Goal: Task Accomplishment & Management: Use online tool/utility

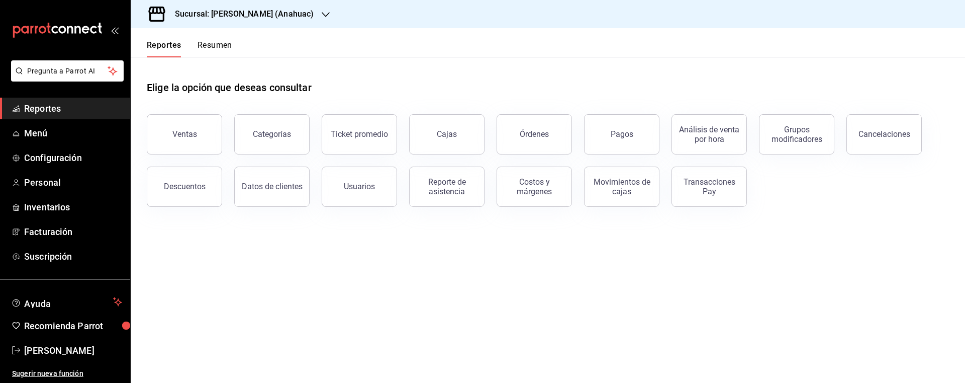
click at [53, 110] on span "Reportes" at bounding box center [73, 109] width 98 height 14
click at [265, 18] on h3 "Sucursal: Don Macizo (Anahuac)" at bounding box center [240, 14] width 147 height 12
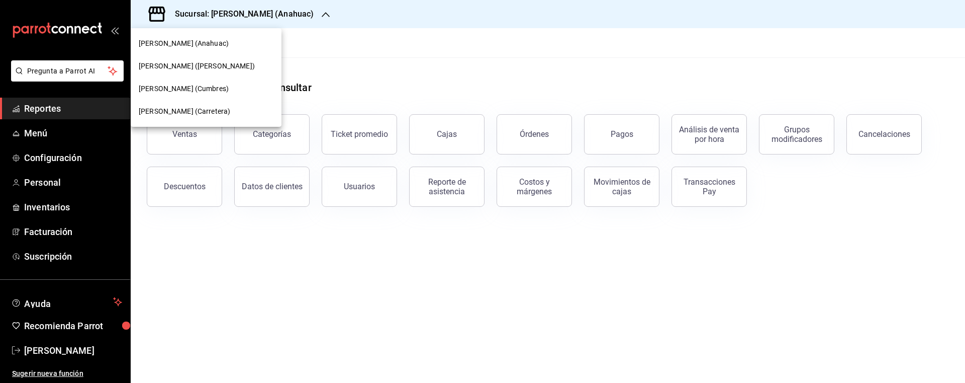
click at [235, 66] on div "Don Macizo (Humberto Lobo)" at bounding box center [206, 66] width 135 height 11
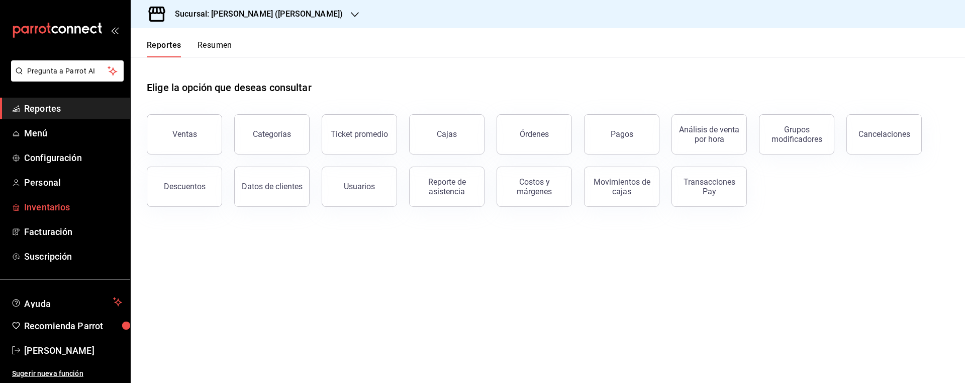
click at [73, 204] on span "Inventarios" at bounding box center [73, 207] width 98 height 14
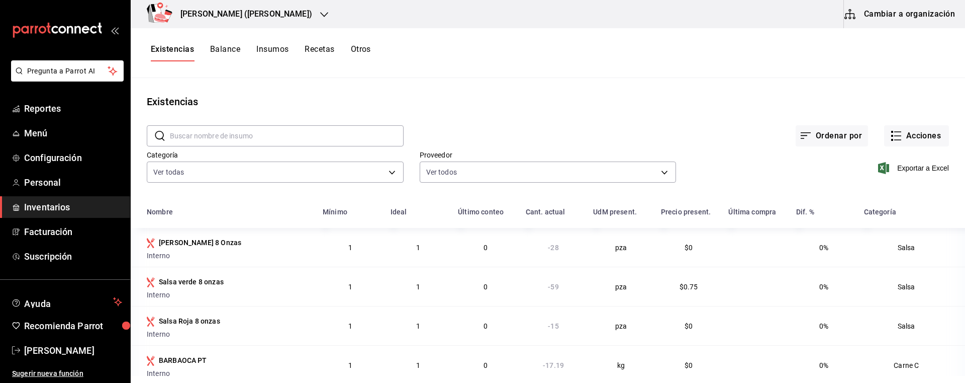
click at [367, 53] on button "Otros" at bounding box center [361, 52] width 20 height 17
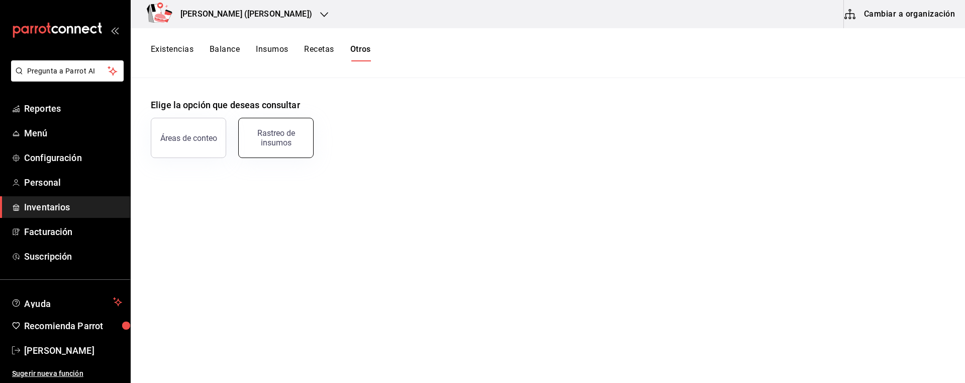
click at [279, 139] on div "Rastreo de insumos" at bounding box center [276, 137] width 62 height 19
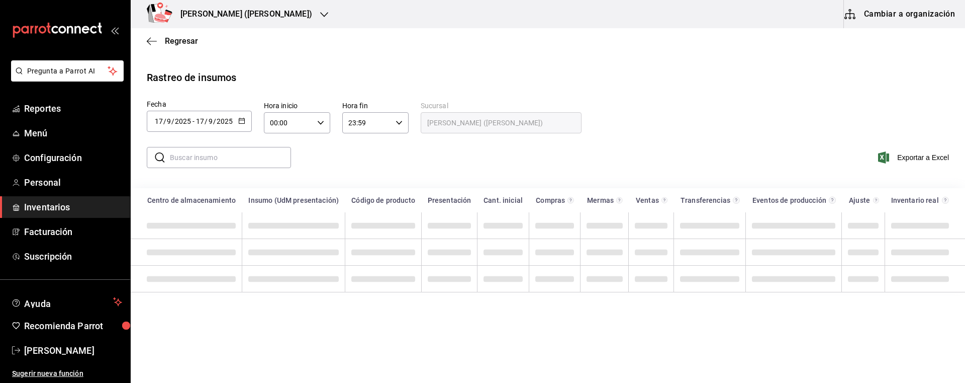
click at [227, 156] on input "text" at bounding box center [230, 157] width 121 height 20
click at [206, 123] on span "/" at bounding box center [206, 121] width 3 height 8
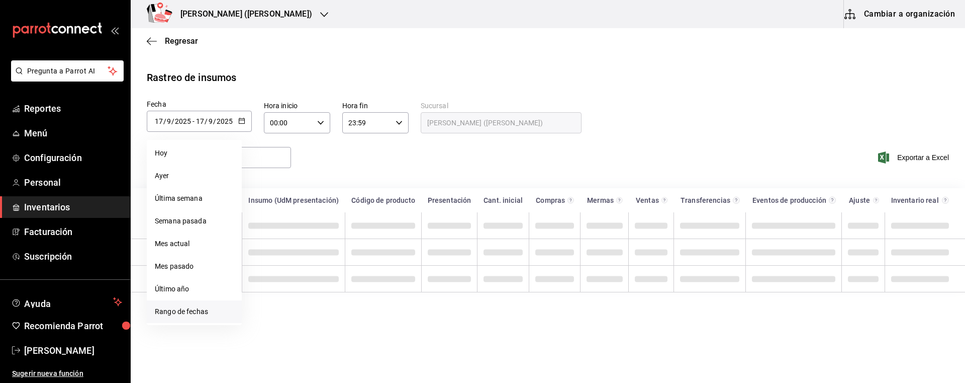
click at [195, 307] on li "Rango de fechas" at bounding box center [194, 311] width 95 height 23
click at [358, 36] on div "Regresar" at bounding box center [548, 41] width 834 height 26
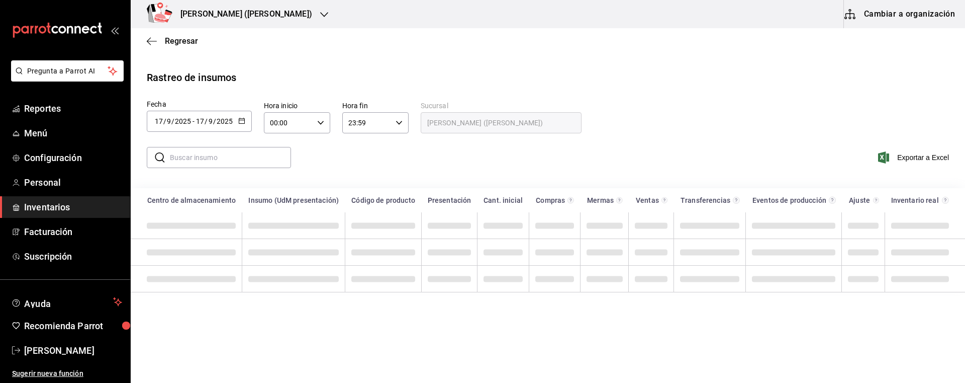
click at [297, 22] on div "Don Macizo (Humberto Lobo)" at bounding box center [236, 14] width 194 height 28
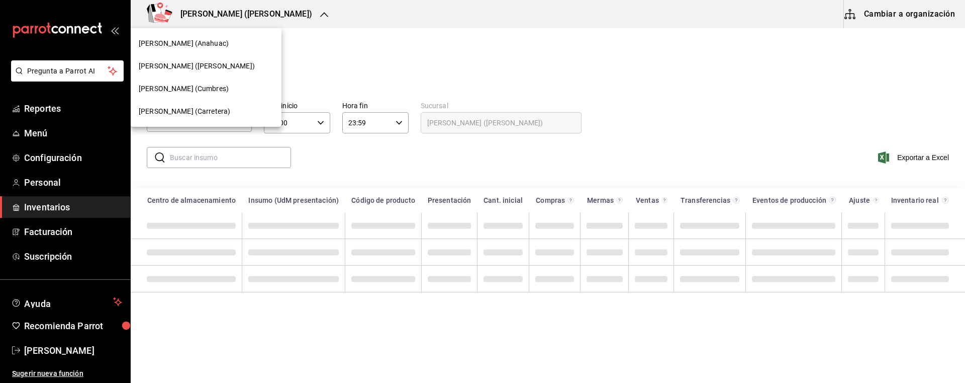
click at [222, 93] on div "[PERSON_NAME] (Cumbres)" at bounding box center [206, 88] width 135 height 11
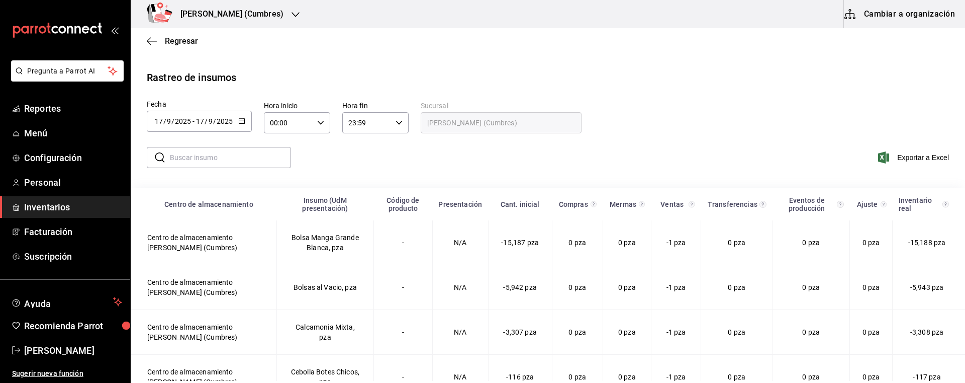
click at [199, 128] on div "[DATE] [DATE] - [DATE] [DATE]" at bounding box center [199, 121] width 105 height 21
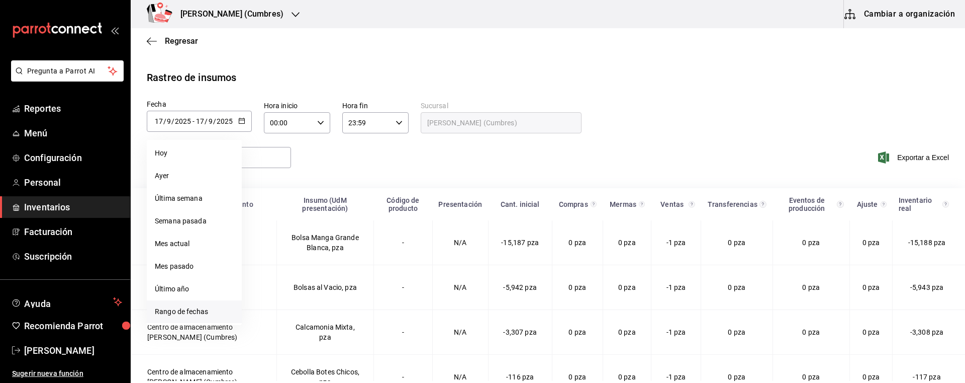
click at [195, 309] on li "Rango de fechas" at bounding box center [194, 311] width 95 height 23
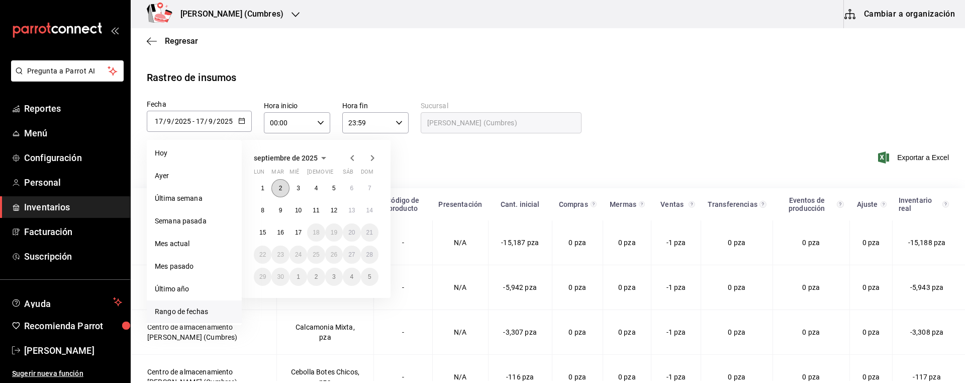
click at [286, 187] on button "2" at bounding box center [280, 188] width 18 height 18
type input "[DATE]"
type input "2"
type input "[DATE]"
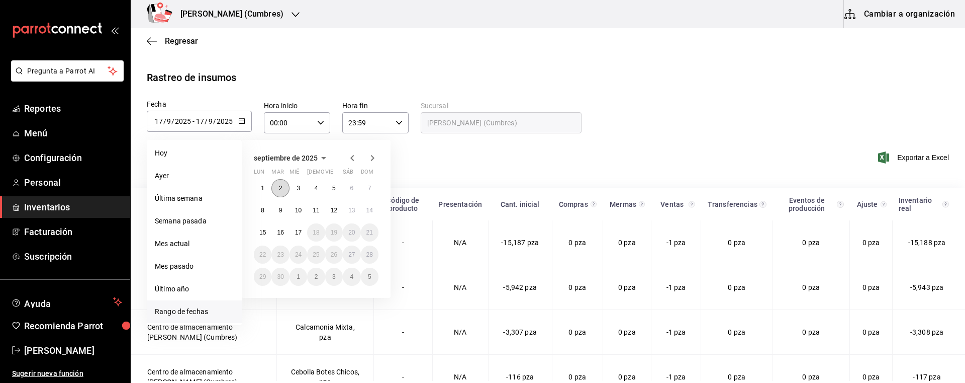
type input "2"
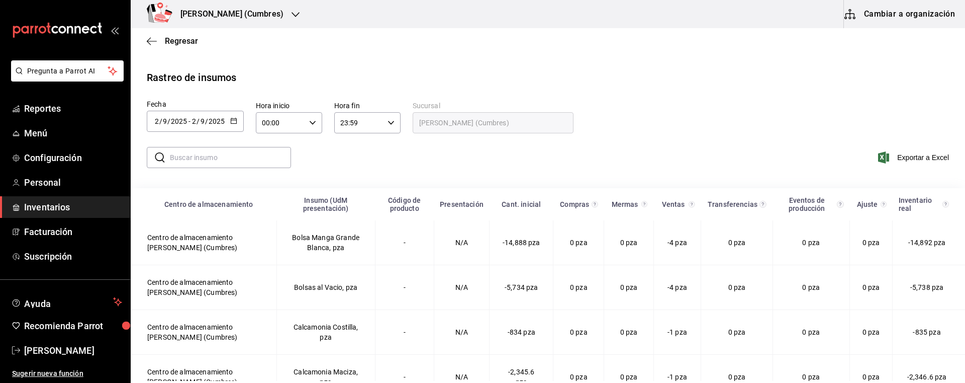
click at [237, 164] on input "text" at bounding box center [230, 157] width 121 height 20
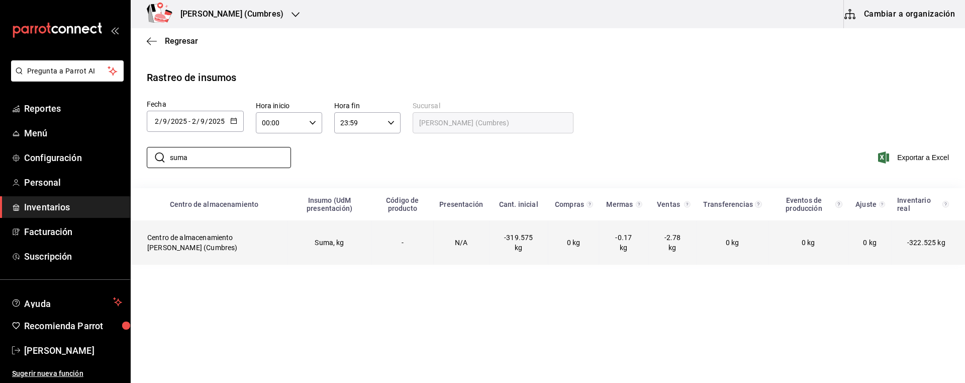
type input "suma"
click at [672, 242] on span "-2.78 kg" at bounding box center [673, 242] width 17 height 18
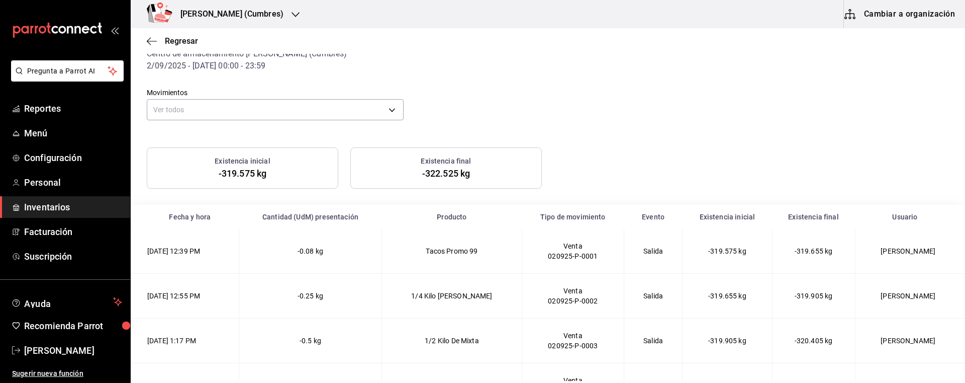
scroll to position [77, 0]
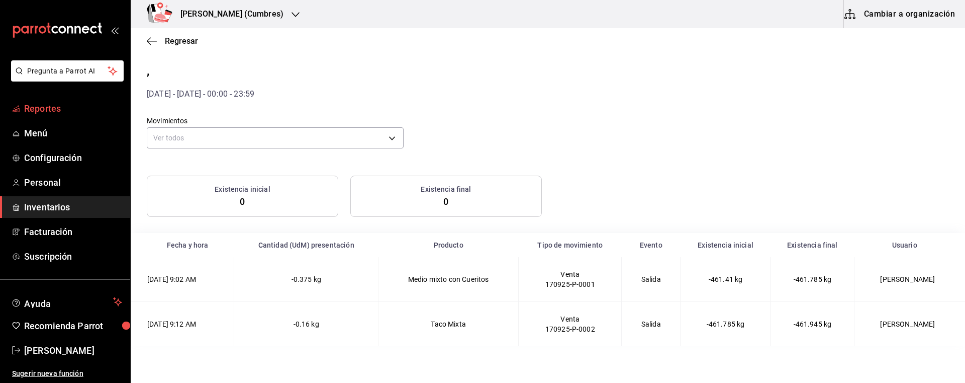
click at [80, 109] on span "Reportes" at bounding box center [73, 109] width 98 height 14
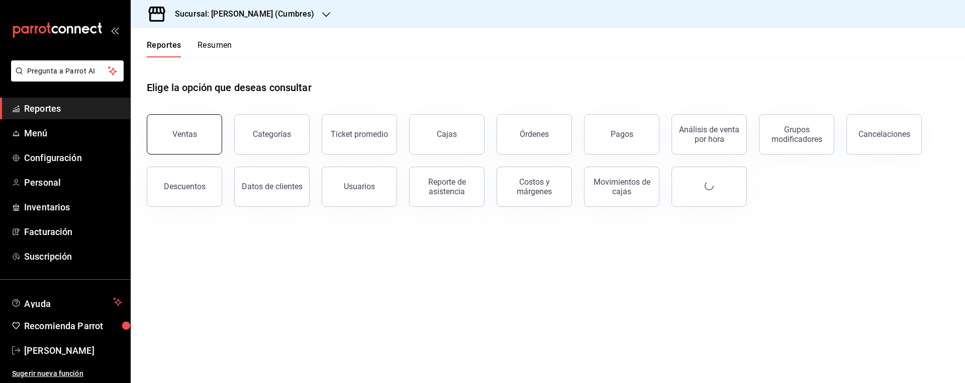
click at [197, 128] on button "Ventas" at bounding box center [184, 134] width 75 height 40
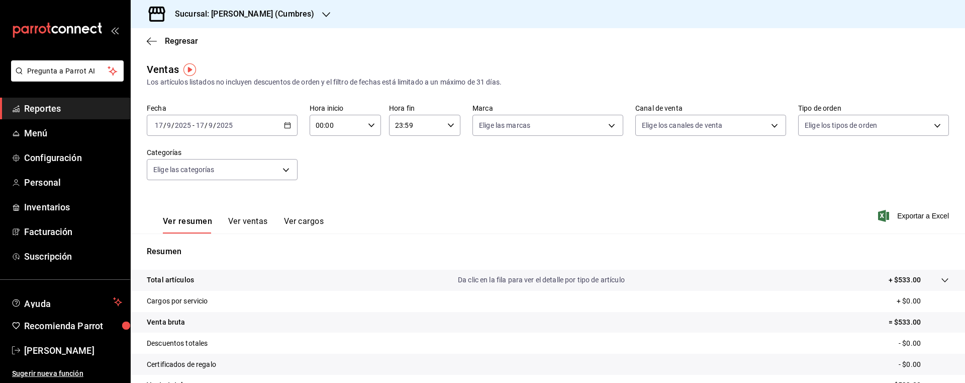
click at [288, 131] on div "[DATE] [DATE] - [DATE] [DATE]" at bounding box center [222, 125] width 151 height 21
click at [222, 245] on span "Rango de fechas" at bounding box center [194, 246] width 78 height 11
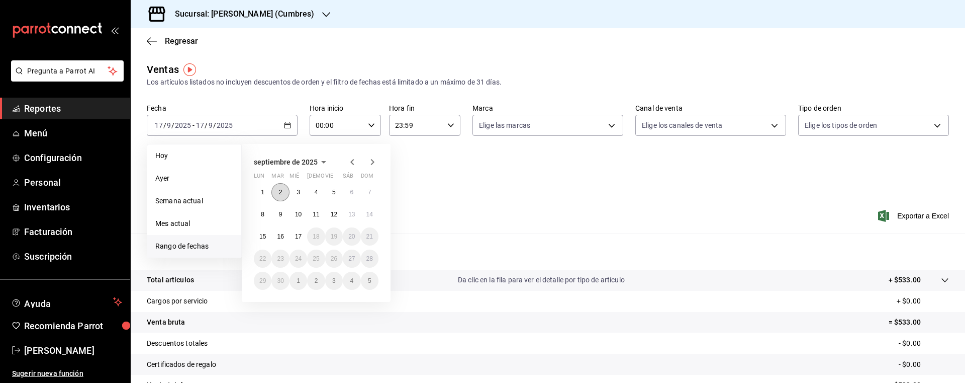
click at [275, 191] on button "2" at bounding box center [280, 192] width 18 height 18
click at [370, 193] on abbr "7" at bounding box center [370, 192] width 4 height 7
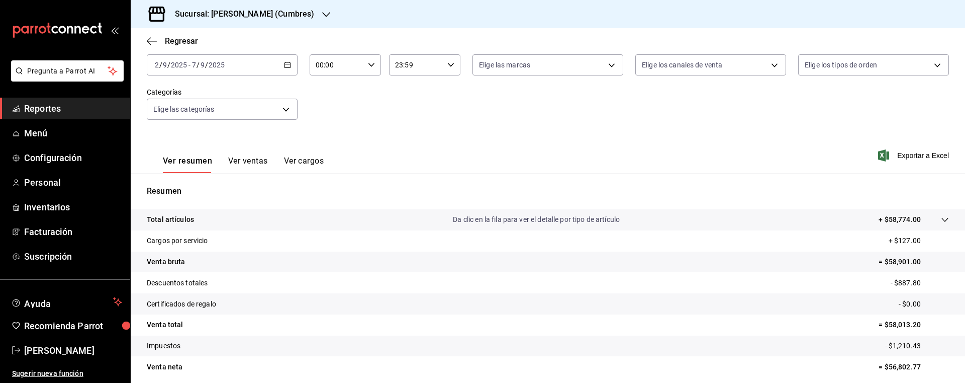
scroll to position [75, 0]
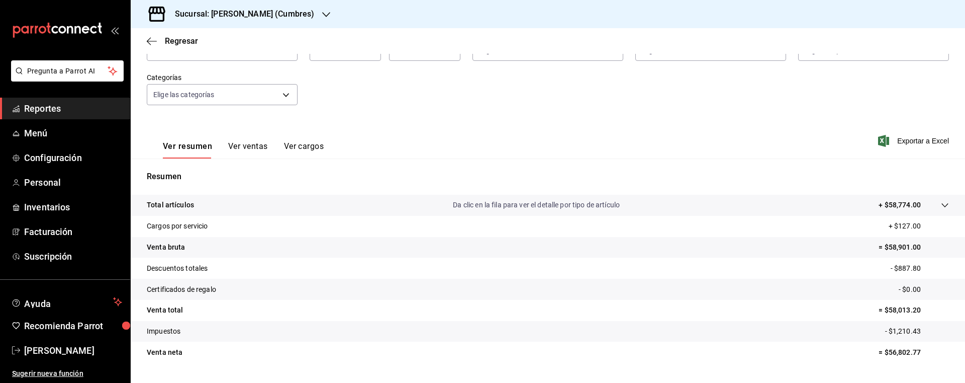
click at [257, 153] on button "Ver ventas" at bounding box center [248, 149] width 40 height 17
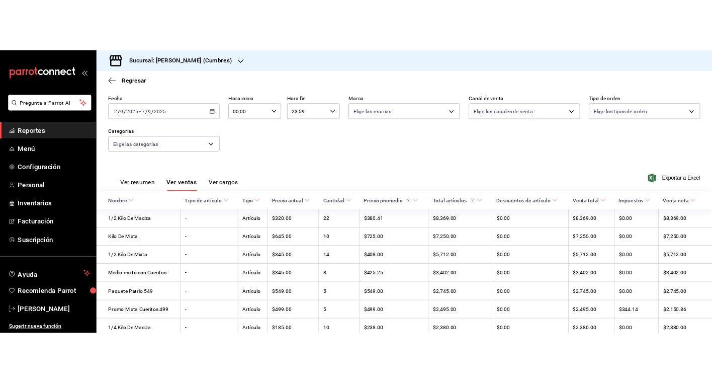
scroll to position [63, 0]
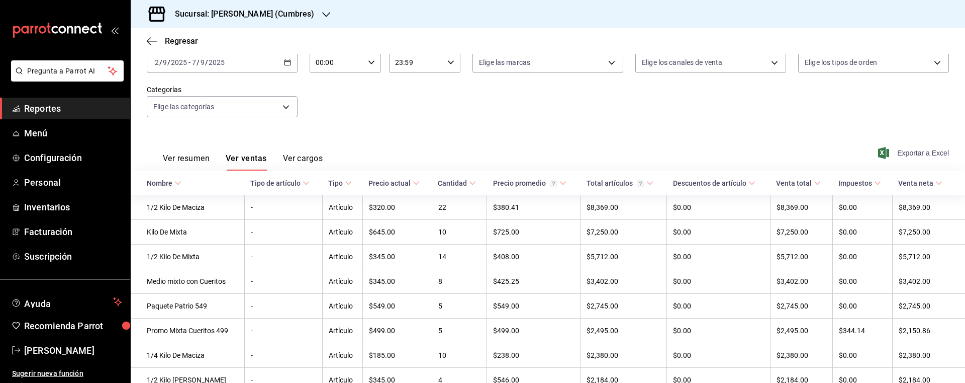
click at [914, 155] on span "Exportar a Excel" at bounding box center [914, 153] width 69 height 12
